Goal: Task Accomplishment & Management: Manage account settings

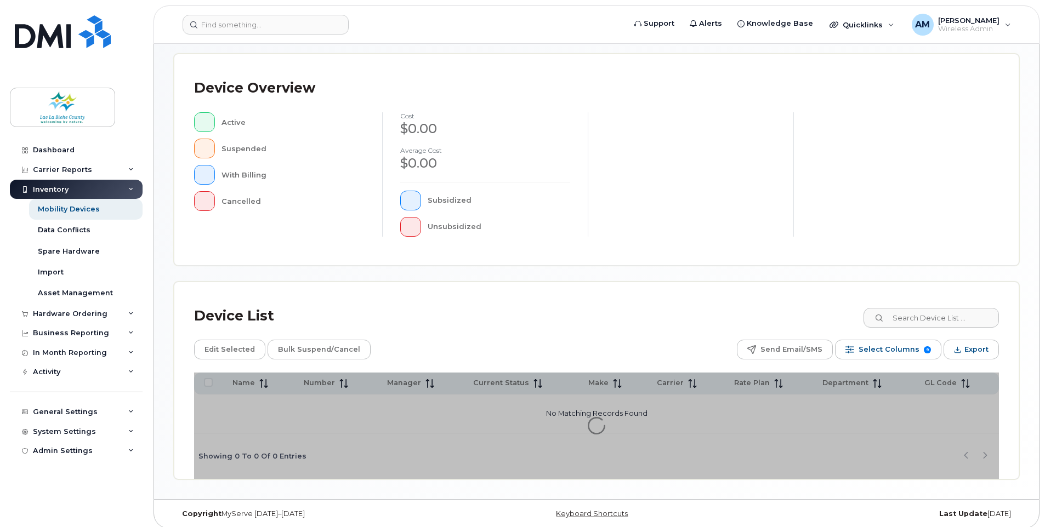
scroll to position [226, 0]
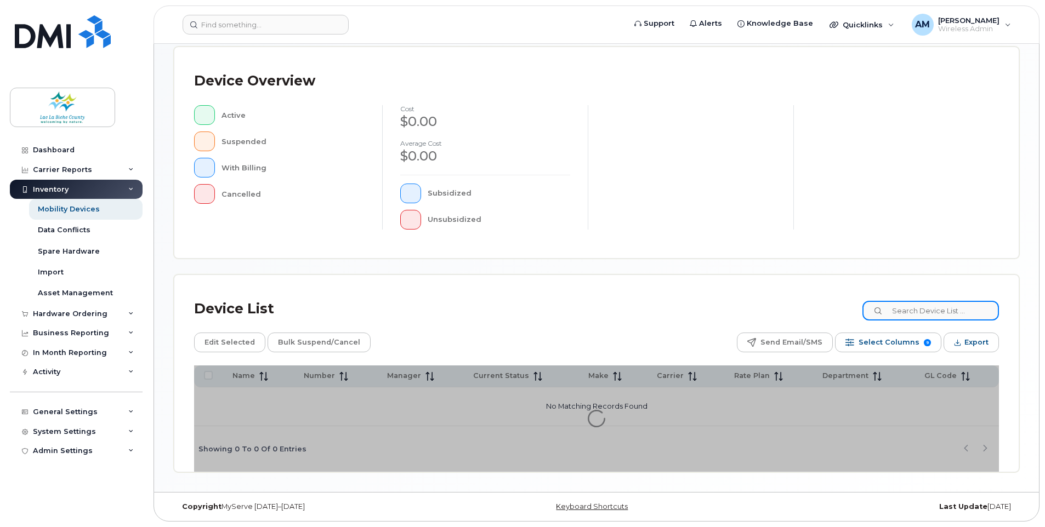
click at [936, 313] on input at bounding box center [930, 311] width 137 height 20
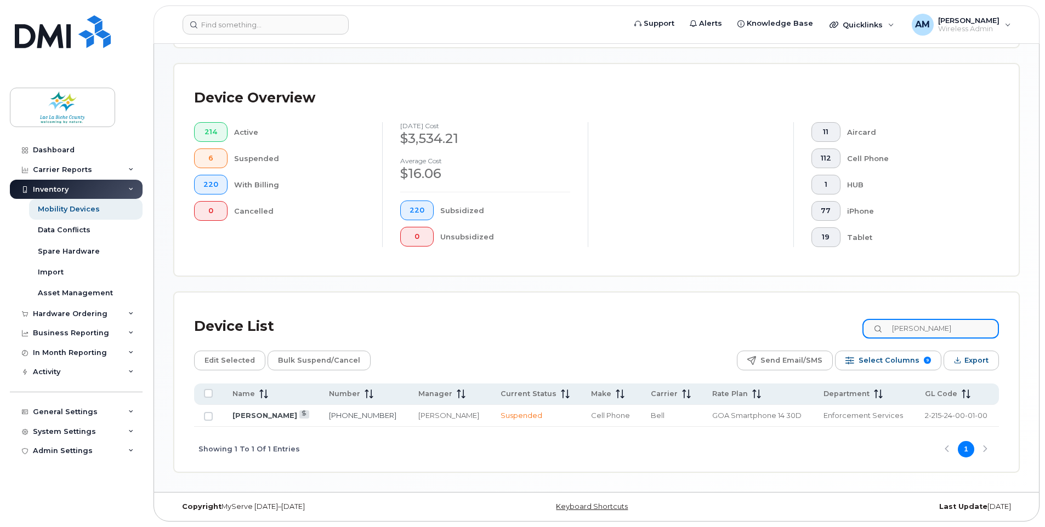
scroll to position [238, 0]
type input "melissa"
click at [272, 418] on link "[PERSON_NAME]" at bounding box center [264, 415] width 65 height 9
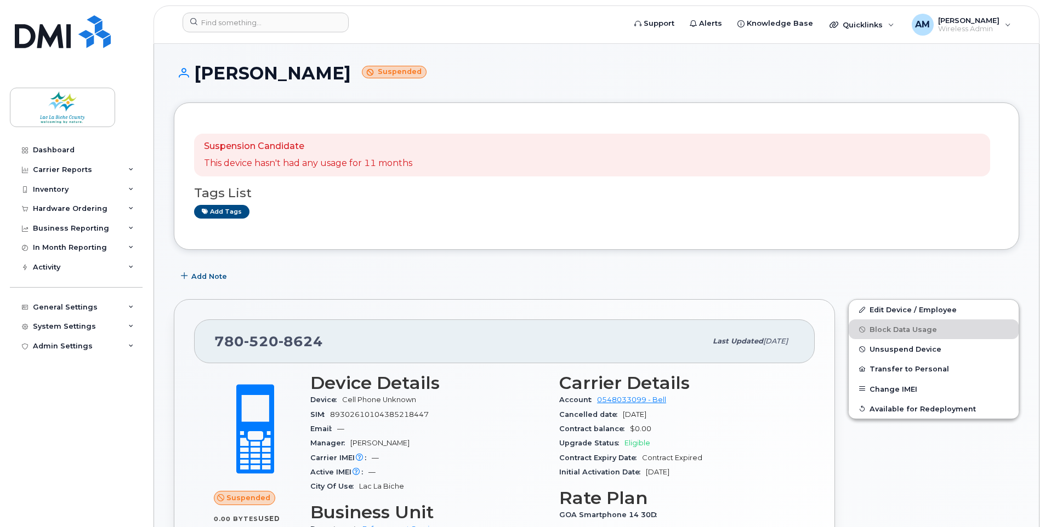
click at [895, 205] on div "Add tags" at bounding box center [592, 212] width 796 height 14
click at [889, 351] on span "Unsuspend Device" at bounding box center [906, 349] width 72 height 8
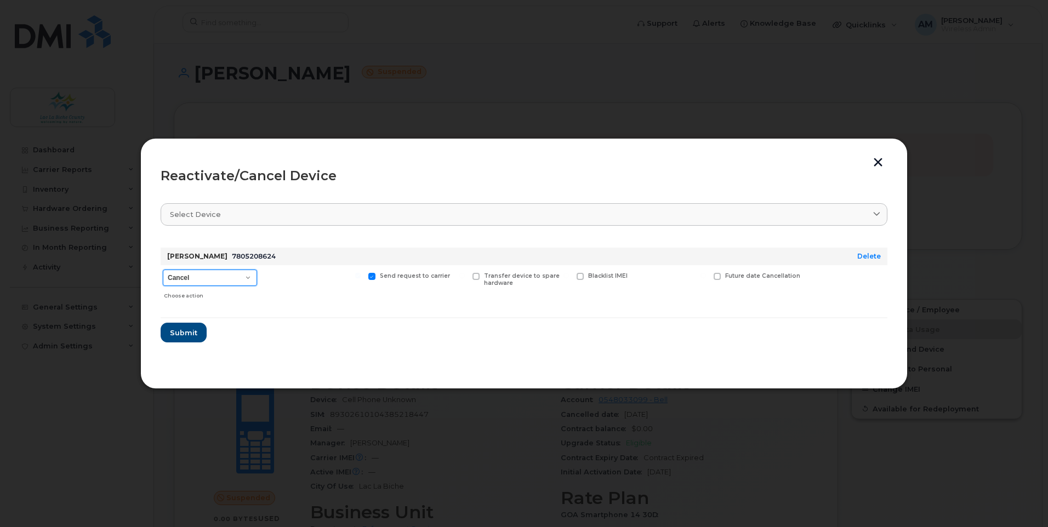
click at [242, 277] on select "Cancel Suspend - Extend Suspension Reactivate" at bounding box center [210, 278] width 94 height 16
click at [251, 271] on select "Cancel Suspend - Extend Suspension Reactivate" at bounding box center [210, 278] width 94 height 16
click at [232, 280] on select "Cancel Suspend - Extend Suspension Reactivate" at bounding box center [210, 278] width 94 height 16
select select "[object Object]"
click at [163, 270] on select "Cancel Suspend - Extend Suspension Reactivate" at bounding box center [210, 278] width 94 height 16
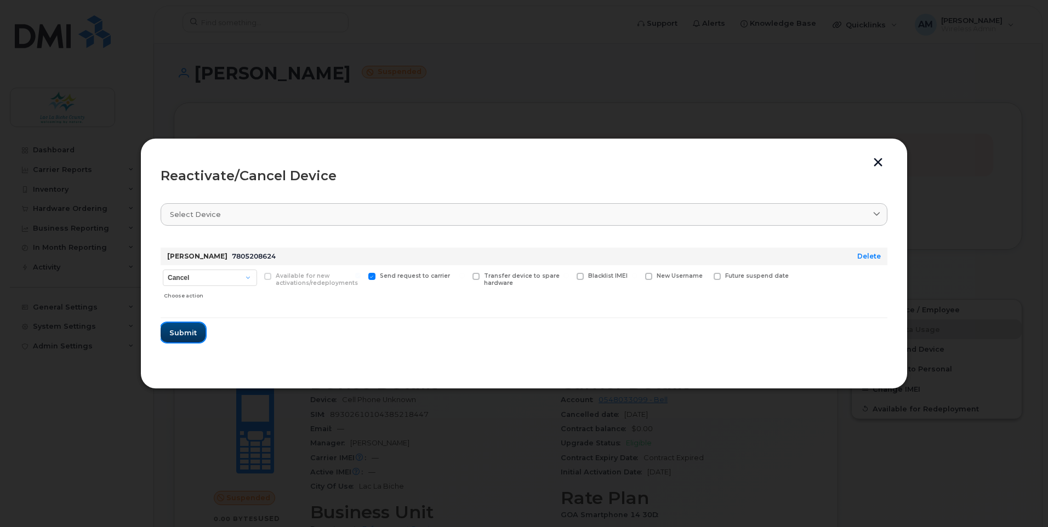
click at [183, 336] on span "Submit" at bounding box center [182, 333] width 27 height 10
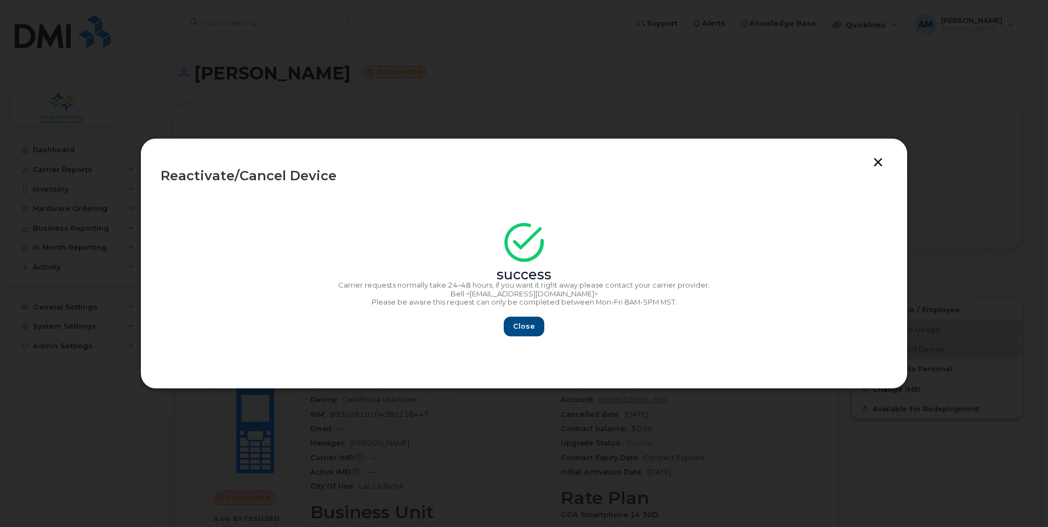
click at [520, 337] on section "success Carrier requests normally take 24–48 hours, if you want it right away p…" at bounding box center [524, 281] width 727 height 175
click at [525, 330] on span "Close" at bounding box center [524, 326] width 22 height 10
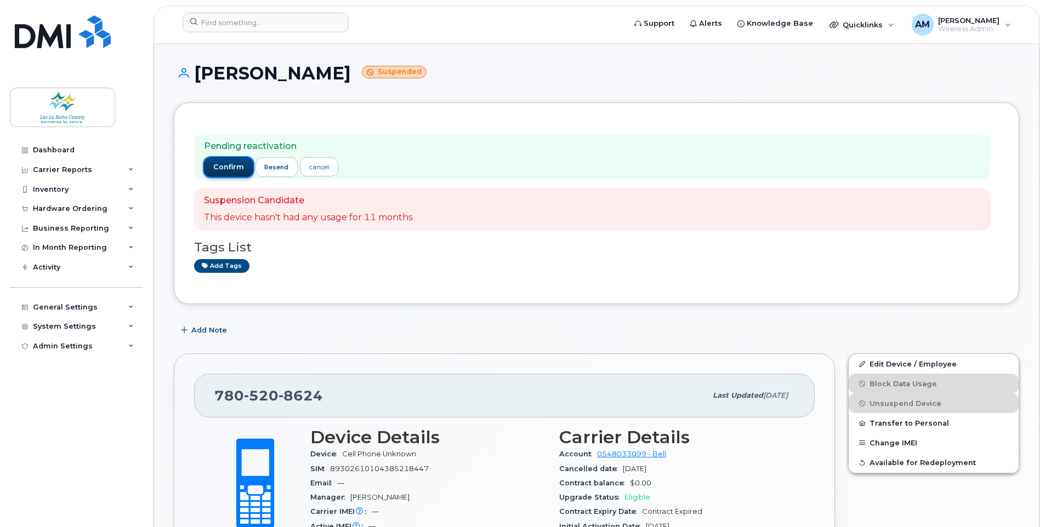
click at [220, 166] on span "confirm" at bounding box center [228, 167] width 31 height 10
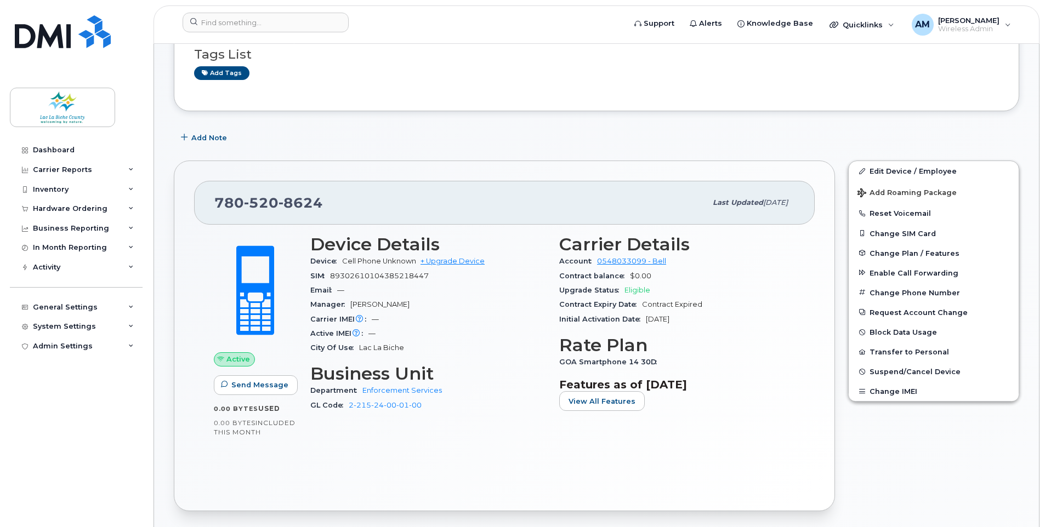
scroll to position [164, 0]
